Goal: Information Seeking & Learning: Learn about a topic

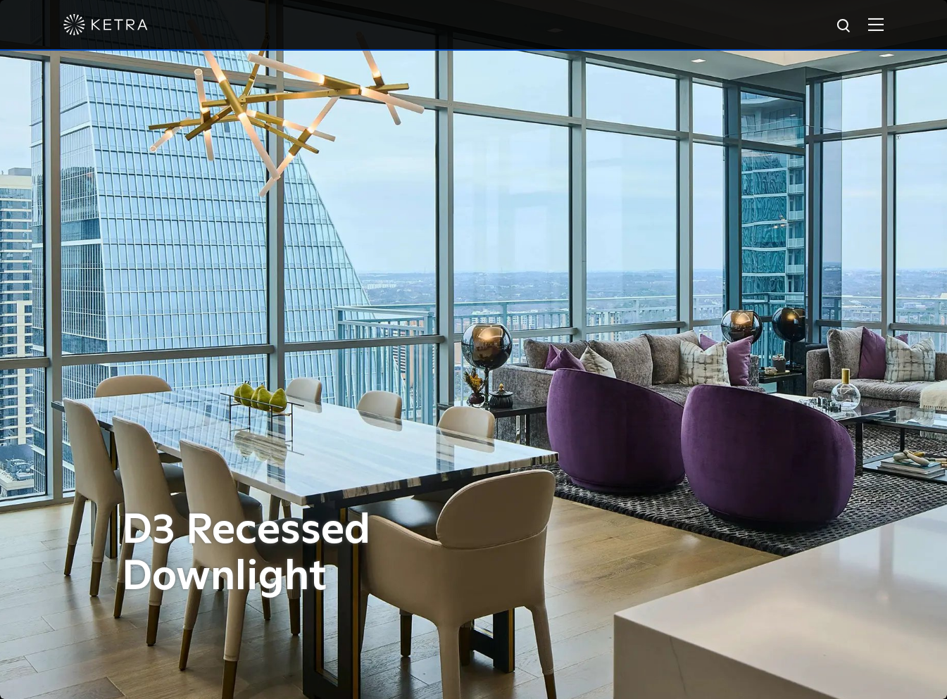
click at [883, 30] on img at bounding box center [875, 24] width 15 height 13
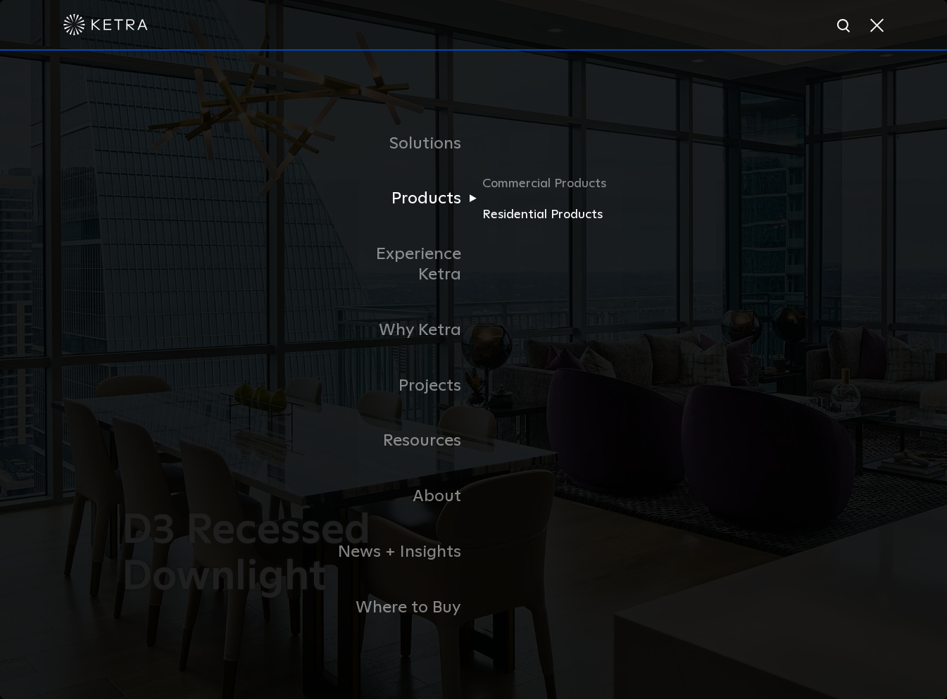
click at [523, 220] on link "Residential Products" at bounding box center [549, 214] width 135 height 20
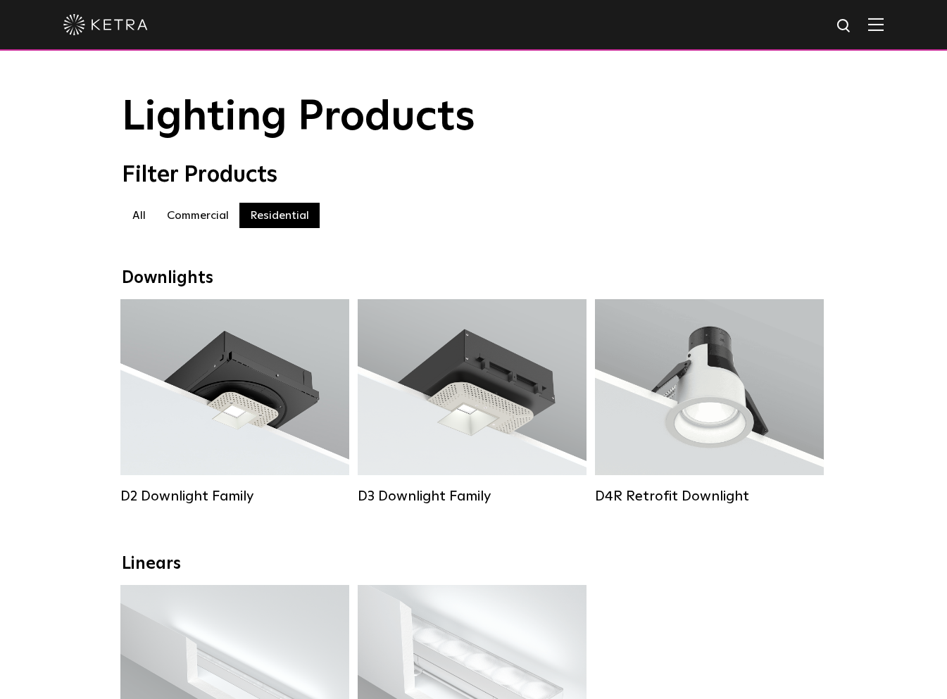
scroll to position [8, 0]
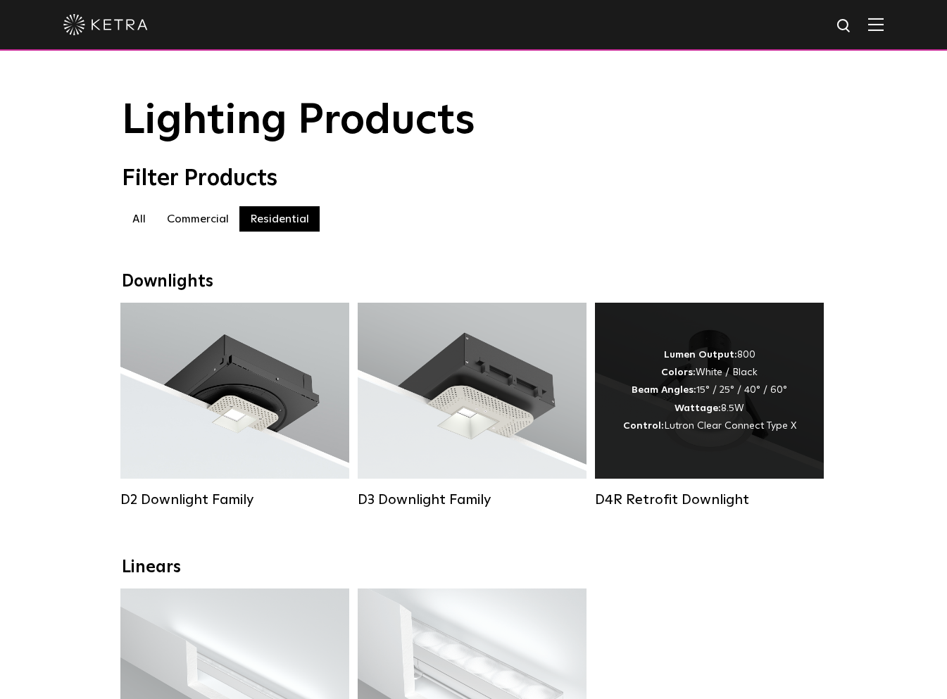
click at [743, 421] on span "Lutron Clear Connect Type X" at bounding box center [730, 426] width 132 height 10
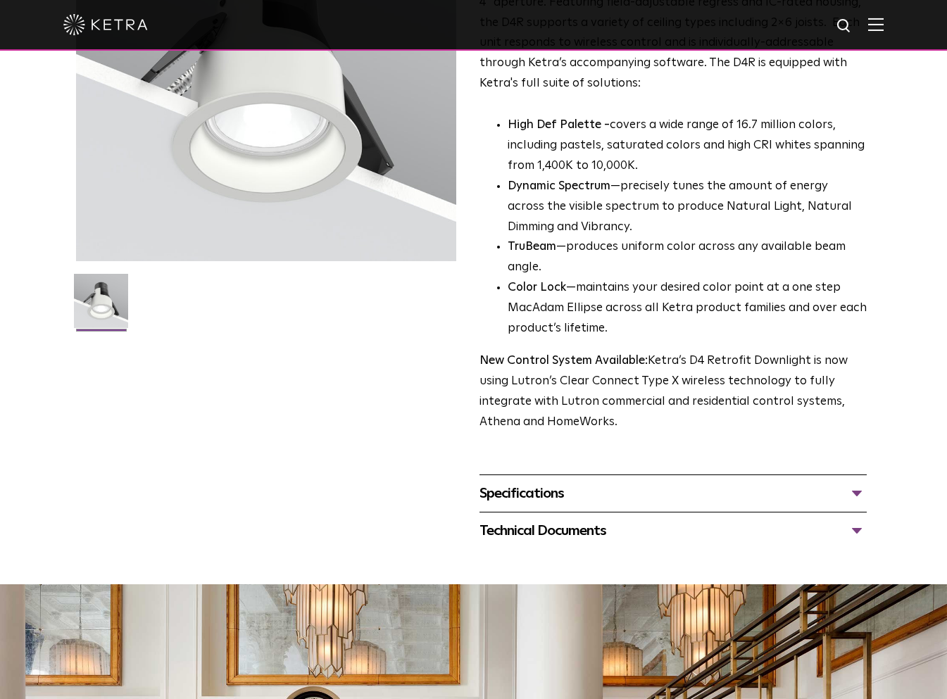
scroll to position [227, 0]
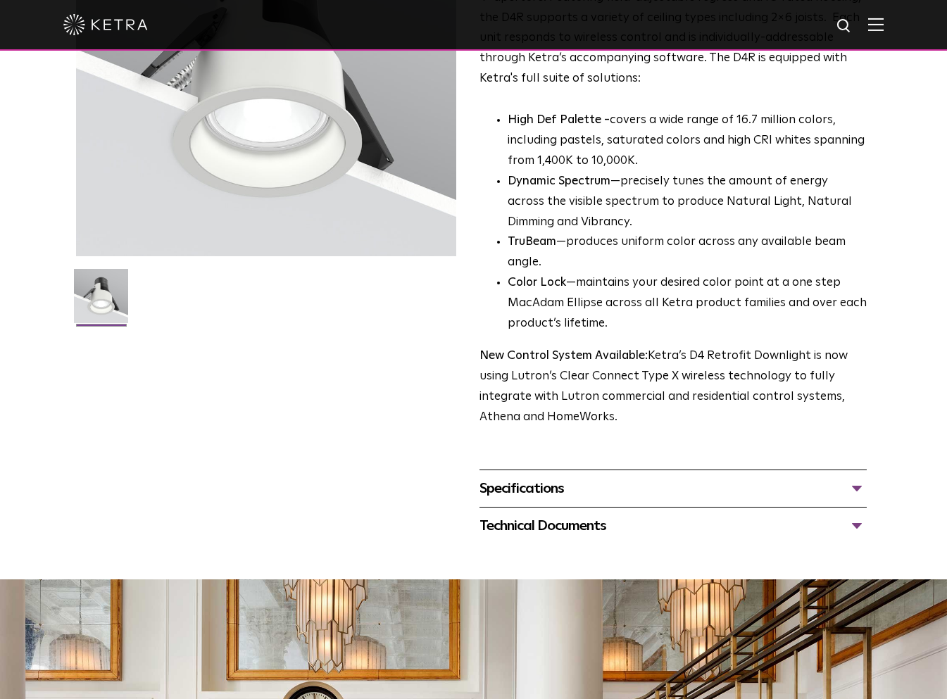
click at [852, 500] on div "Specifications" at bounding box center [673, 488] width 388 height 23
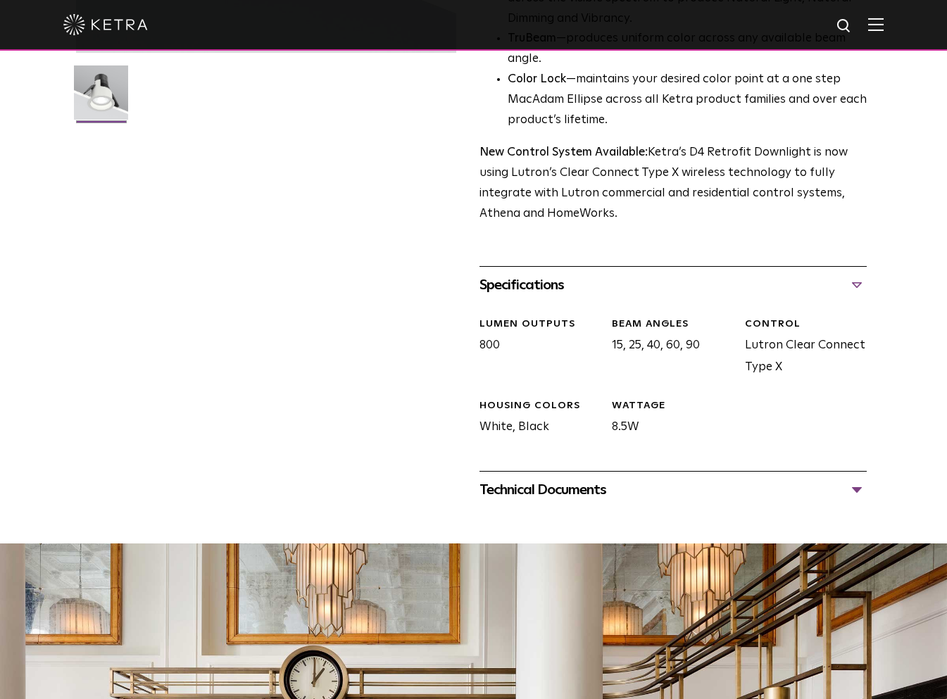
scroll to position [431, 0]
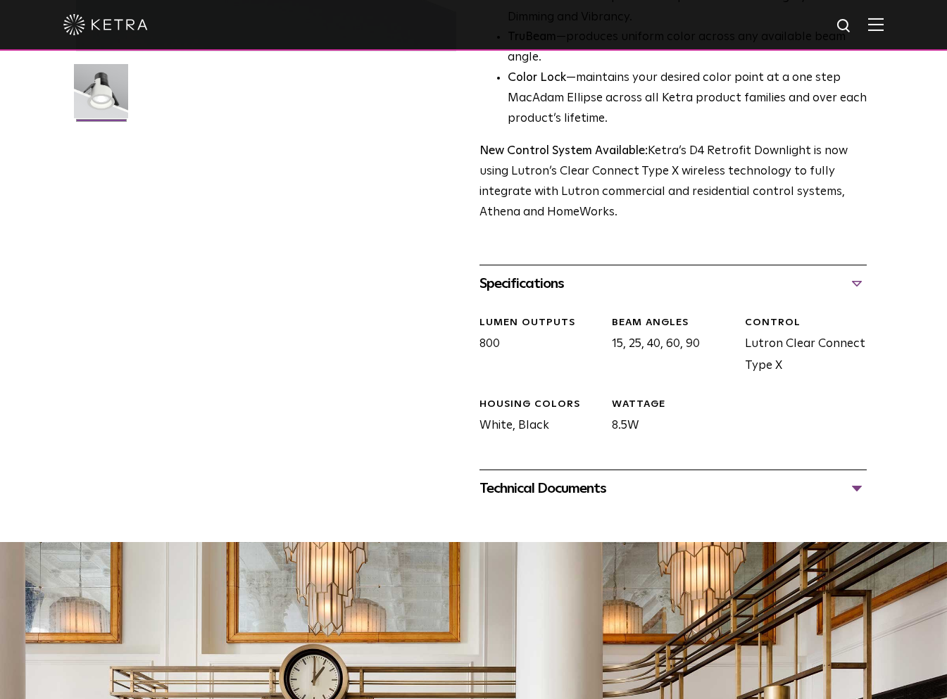
click at [859, 500] on div "Technical Documents" at bounding box center [673, 488] width 388 height 23
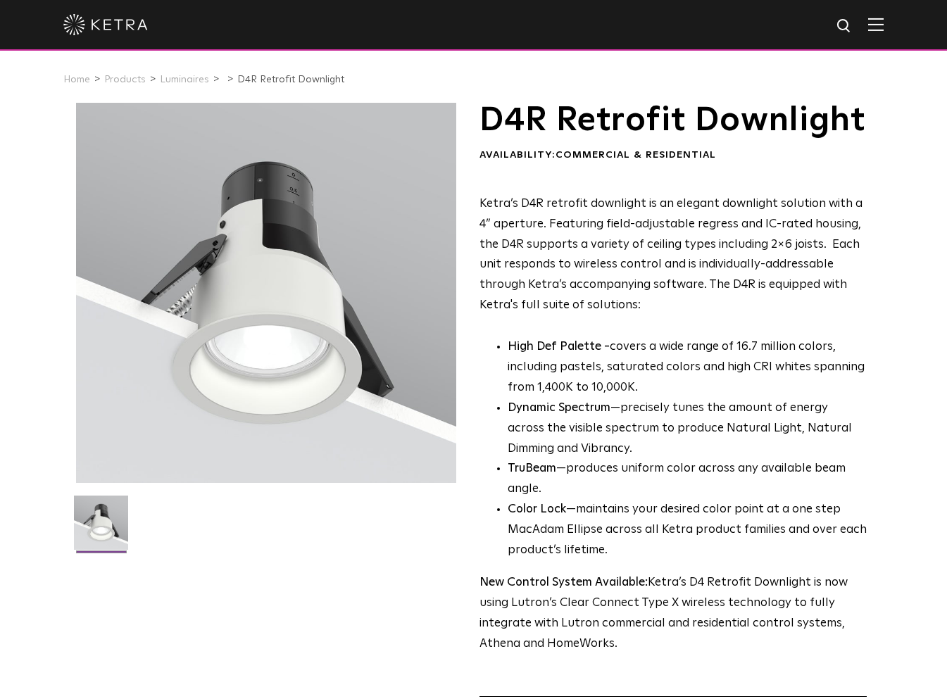
scroll to position [0, 0]
